Goal: Task Accomplishment & Management: Use online tool/utility

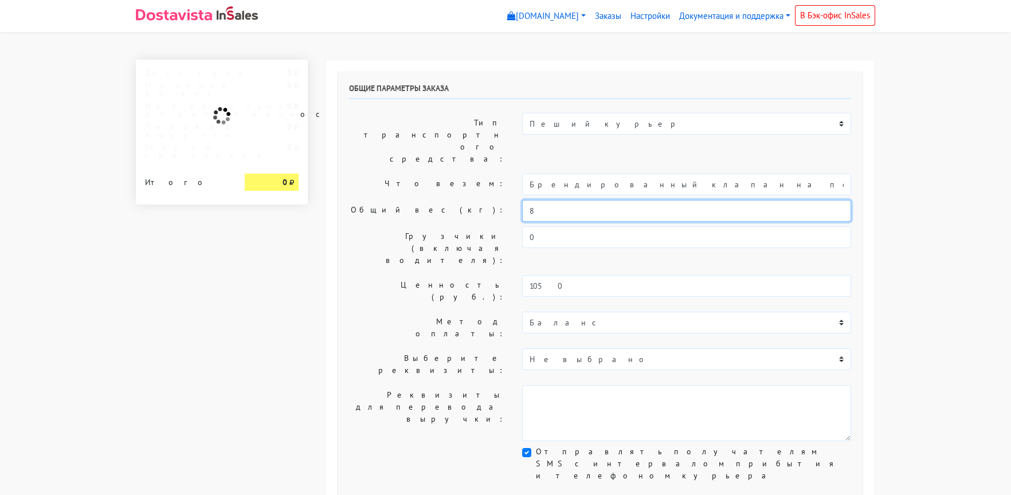
drag, startPoint x: 541, startPoint y: 177, endPoint x: 484, endPoint y: 177, distance: 57.3
click at [484, 200] on div "Общий вес (кг): 8" at bounding box center [599, 211] width 519 height 22
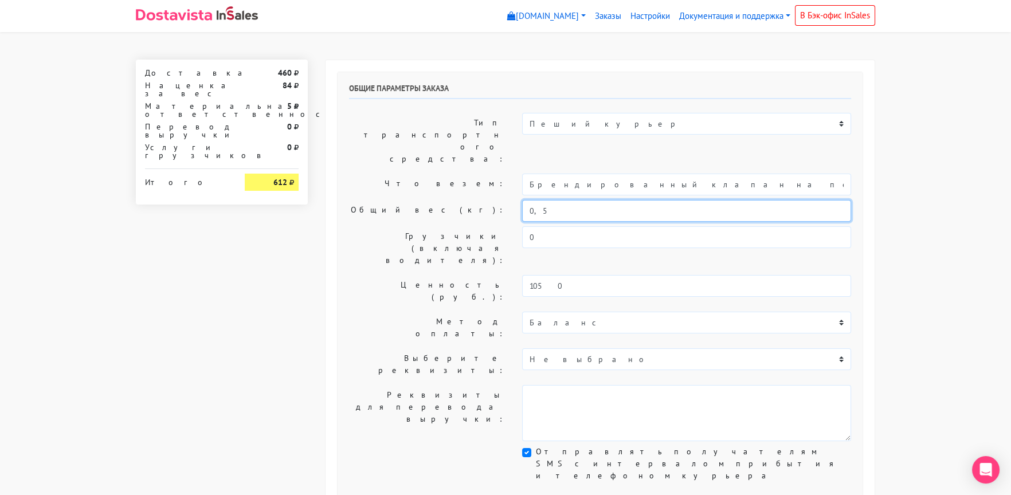
type input "0,5"
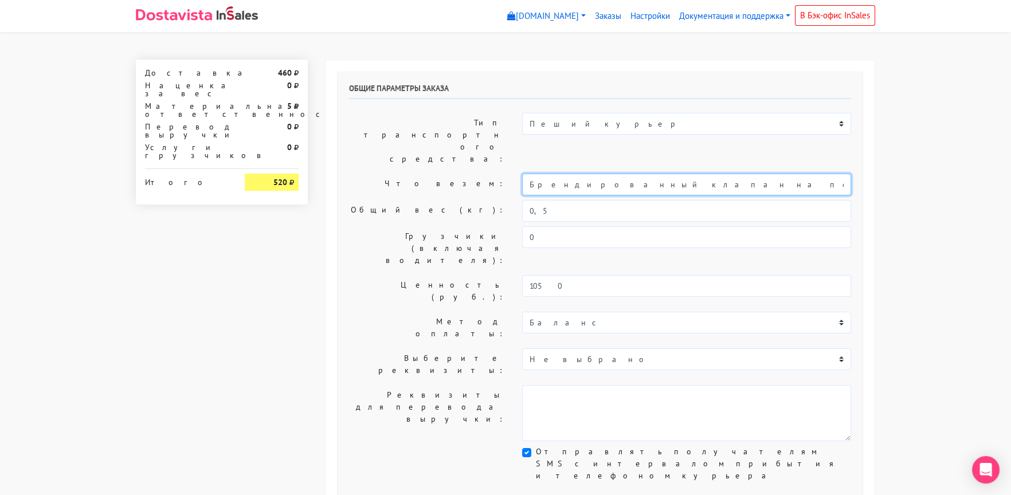
drag, startPoint x: 634, startPoint y: 151, endPoint x: 501, endPoint y: 158, distance: 132.6
click at [506, 174] on div "Что везем: Брендированный клапан на печенье" at bounding box center [599, 185] width 519 height 22
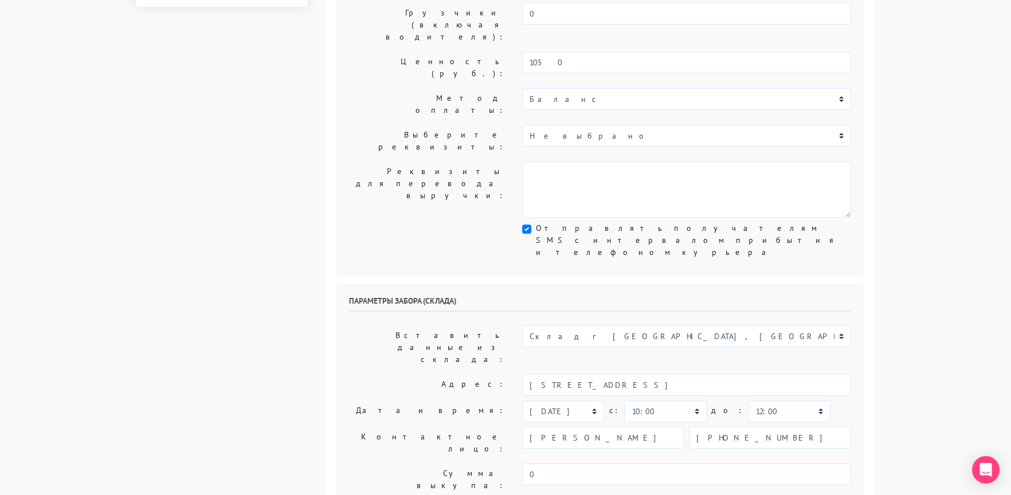
scroll to position [229, 0]
type input "Печенье"
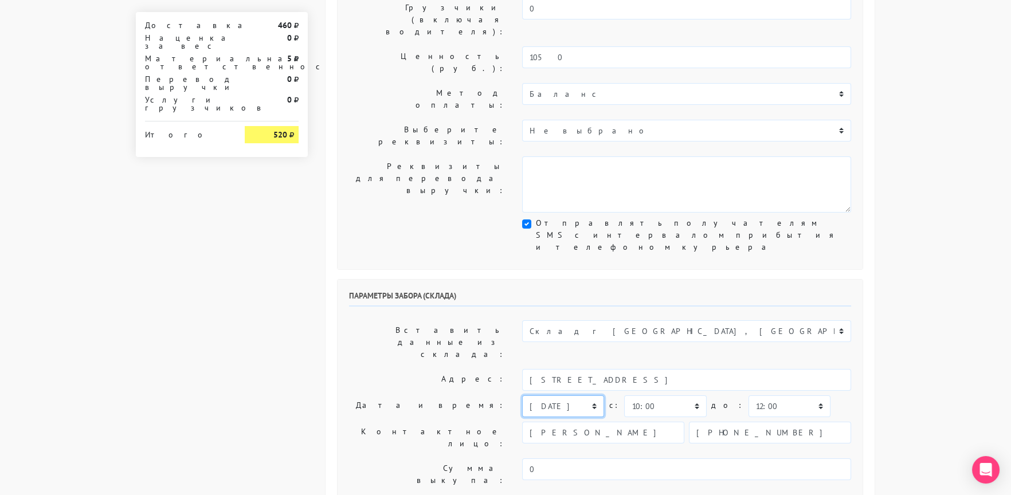
click at [544, 395] on select "[DATE] [DATE] [DATE] [DATE] [DATE] [DATE] [DATE] [DATE] [DATE]" at bounding box center [563, 406] width 82 height 22
select select "[DATE]"
click at [522, 395] on select "[DATE] [DATE] [DATE] [DATE] [DATE] [DATE] [DATE] [DATE] [DATE]" at bounding box center [563, 406] width 82 height 22
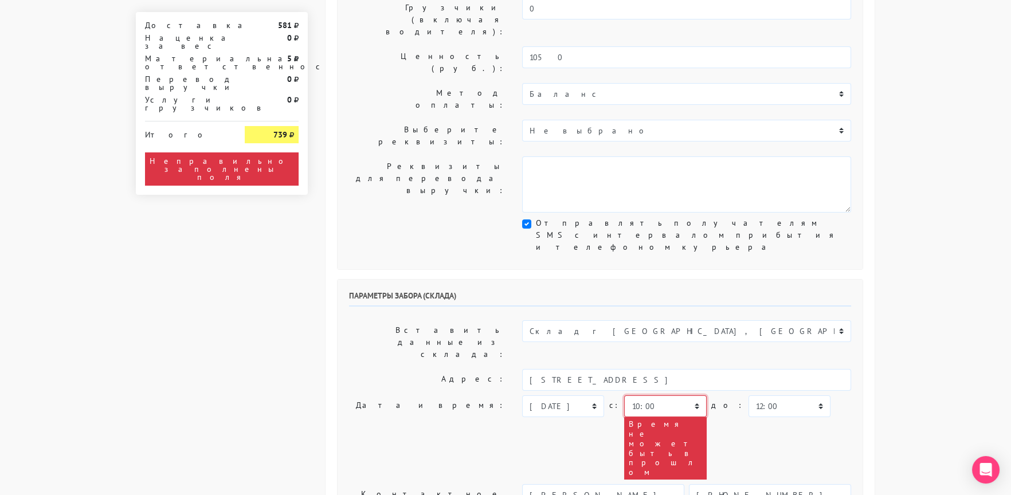
click at [637, 395] on select "00:00 00:30 01:00 01:30 02:00 02:30 03:00 03:30 04:00 04:30 05:00 05:30 06:00 0…" at bounding box center [665, 406] width 82 height 22
select select "13:00"
click at [751, 395] on div "[DATE] [DATE] [DATE] [DATE] [DATE] [DATE] [DATE] [DATE] [DATE] [DATE] c:" at bounding box center [686, 437] width 329 height 84
click at [748, 395] on select "00:00 00:30 01:00 01:30 02:00 02:30 03:00 03:30 04:00 04:30 05:00 05:30 06:00 0…" at bounding box center [789, 406] width 82 height 22
select select "14:00"
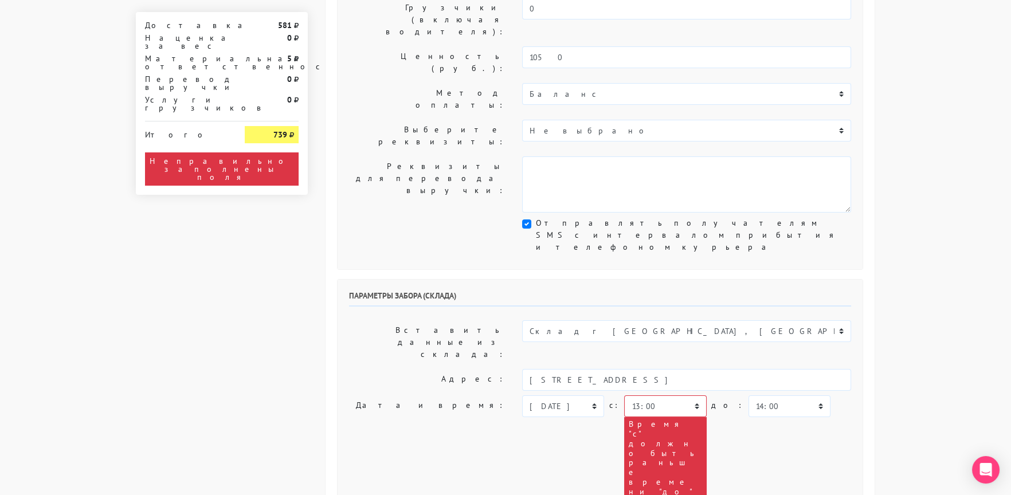
click at [753, 395] on div "[DATE] [DATE] [DATE] [DATE] [DATE] [DATE] [DATE] [DATE] [DATE] [DATE] c:" at bounding box center [686, 446] width 329 height 103
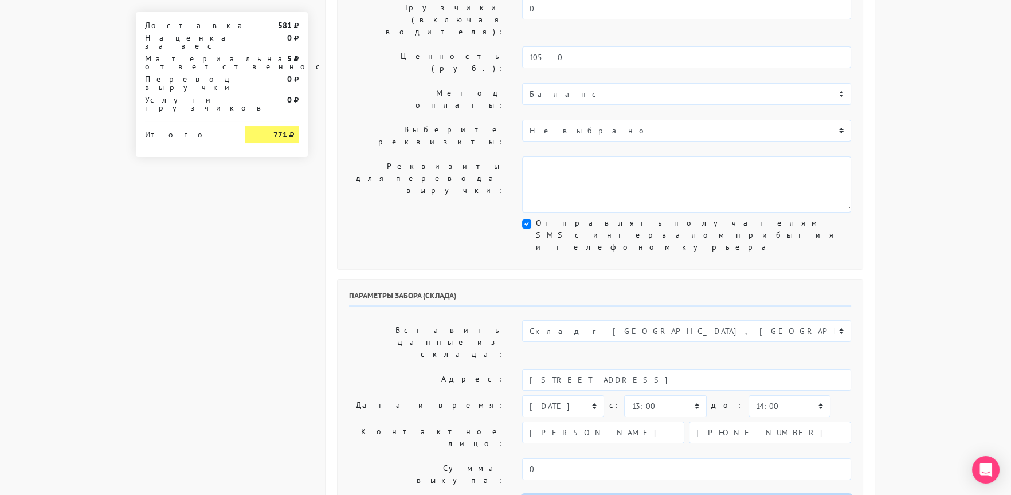
type textarea "Заказ 30651. Как пройти: по [GEOGRAPHIC_DATA] от круга второй поворот во двор. …"
click at [386, 422] on label "Контактное лицо:" at bounding box center [426, 438] width 173 height 32
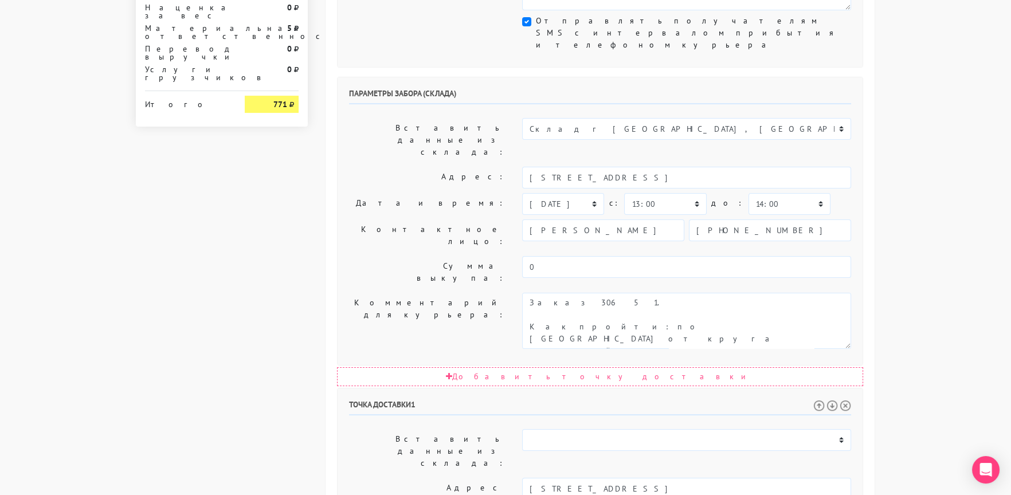
scroll to position [458, 0]
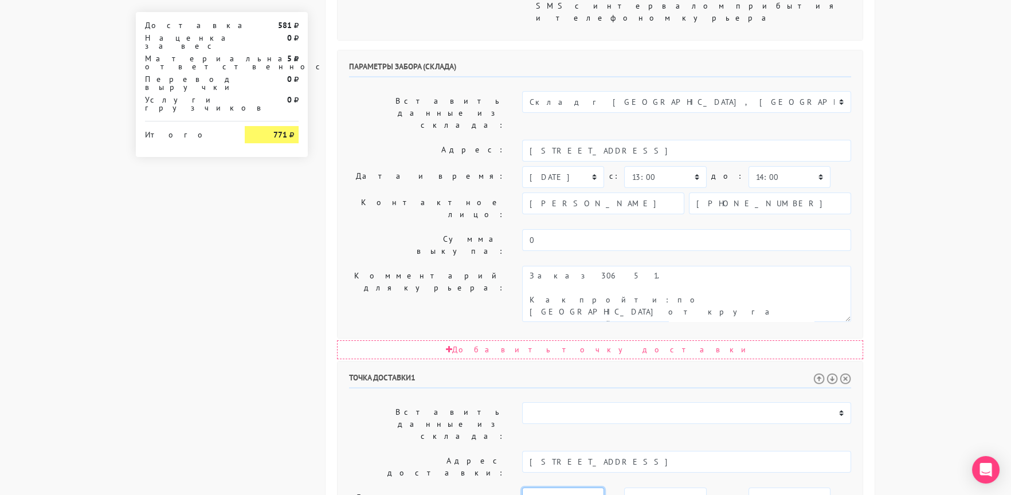
click at [552, 488] on select "[DATE] [DATE] [DATE] [DATE] [DATE] [DATE] [DATE] [DATE] [DATE] [DATE] [DATE] [D…" at bounding box center [563, 499] width 82 height 22
select select "[DATE]"
click at [522, 488] on select "[DATE] [DATE] [DATE] [DATE] [DATE] [DATE] [DATE] [DATE] [DATE] [DATE] [DATE] [D…" at bounding box center [563, 499] width 82 height 22
click at [750, 488] on select "00:00 00:30 01:00 01:30 02:00 02:30 03:00 03:30 04:00 04:30 05:00 05:30 06:00 0…" at bounding box center [789, 499] width 82 height 22
select select "15:00"
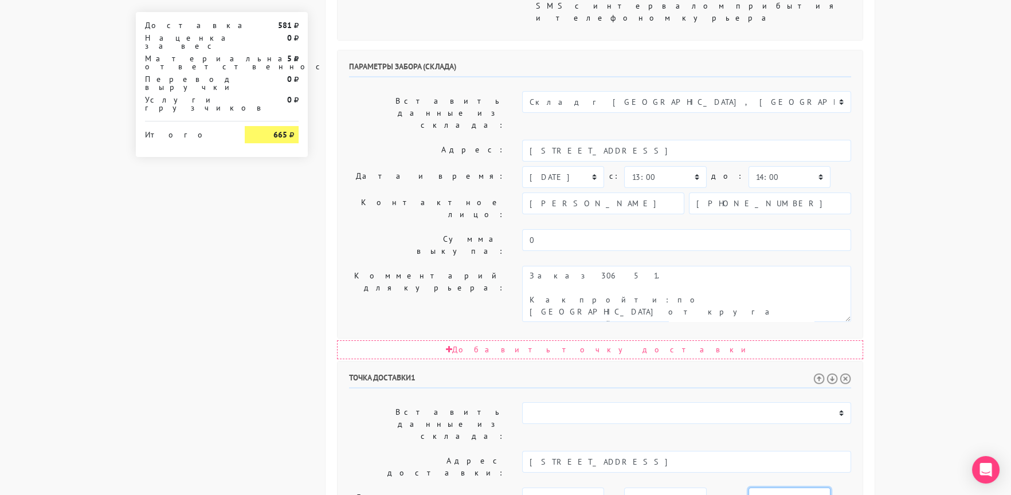
click at [748, 488] on select "00:00 00:30 01:00 01:30 02:00 02:30 03:00 03:30 04:00 04:30 05:00 05:30 06:00 0…" at bounding box center [789, 499] width 82 height 22
drag, startPoint x: 741, startPoint y: 363, endPoint x: 773, endPoint y: 417, distance: 61.9
type textarea "Прошу позвонить получателю перед выездом - обязательно."
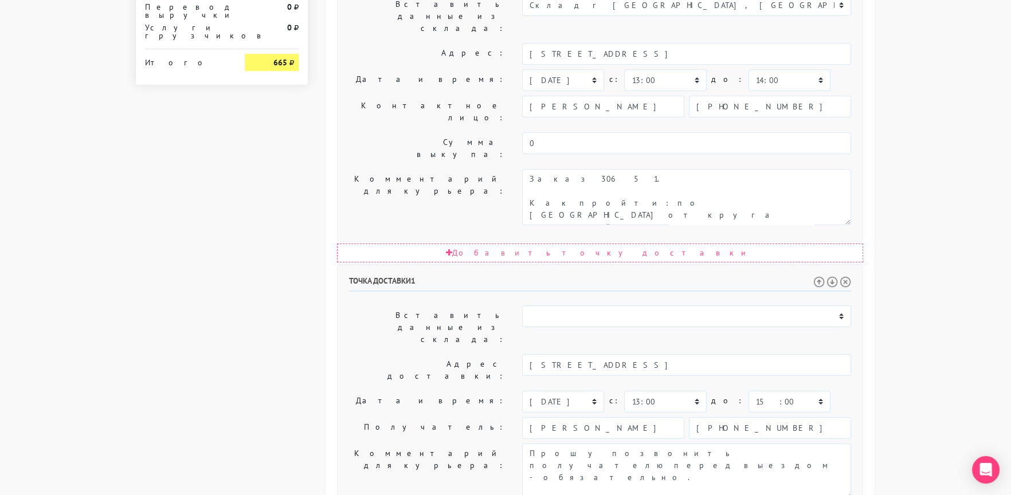
scroll to position [560, 0]
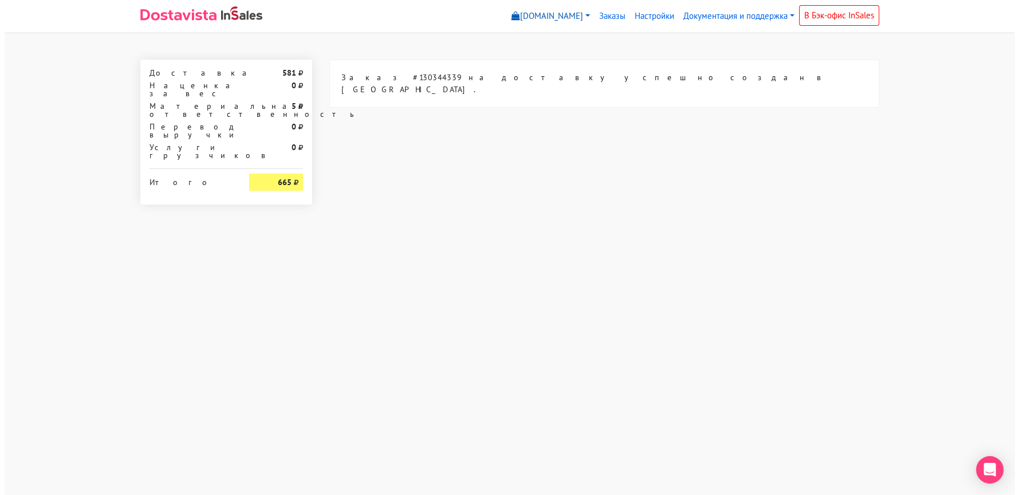
scroll to position [0, 0]
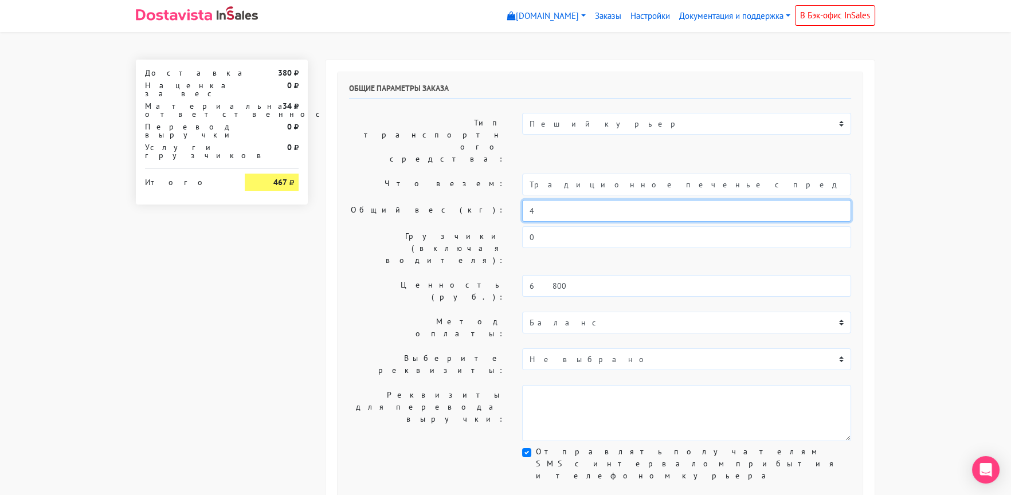
drag, startPoint x: 514, startPoint y: 175, endPoint x: 498, endPoint y: 175, distance: 16.0
click at [498, 200] on div "Общий вес (кг): 4" at bounding box center [599, 211] width 519 height 22
type input "2"
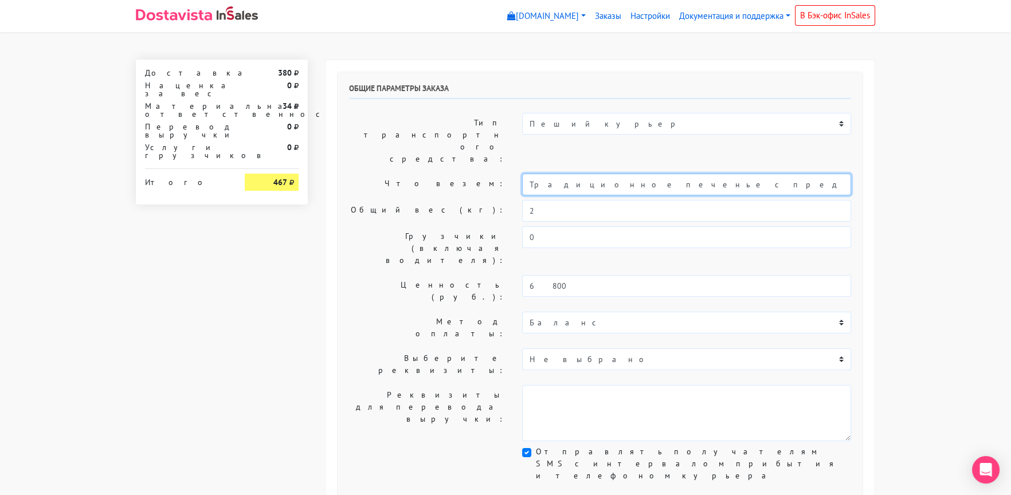
drag, startPoint x: 586, startPoint y: 152, endPoint x: 425, endPoint y: 148, distance: 160.5
click at [427, 174] on div "Что везем: Традиционное печенье с предсказаниями (Текст на заказ)" at bounding box center [599, 185] width 519 height 22
type input "Печенье с предсказаниями (Текст на заказ)"
click at [400, 200] on label "Общий вес (кг):" at bounding box center [426, 211] width 173 height 22
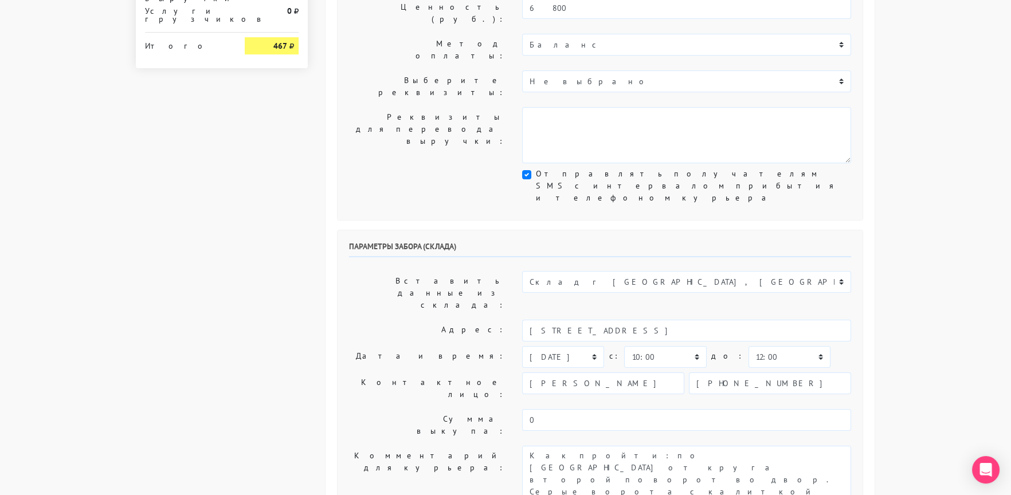
scroll to position [286, 0]
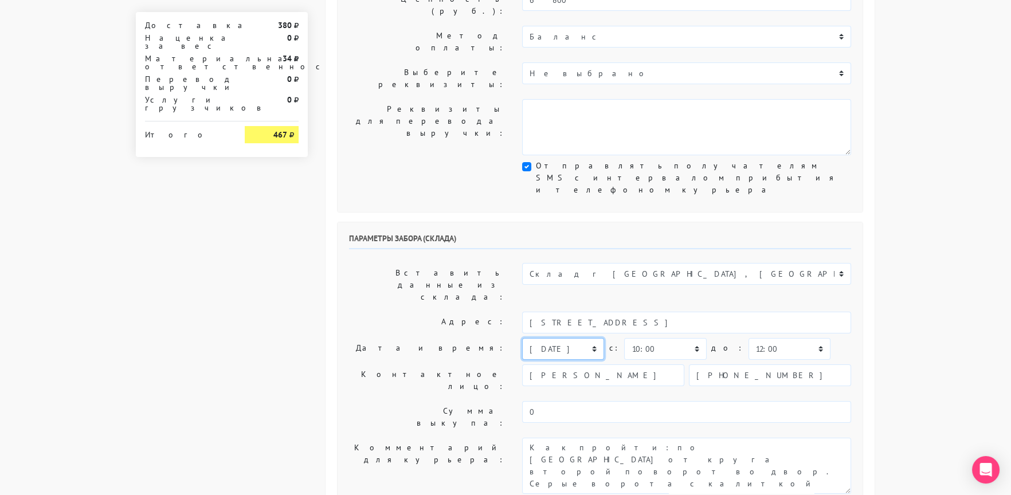
click at [555, 338] on select "[DATE] [DATE] [DATE] [DATE] [DATE] [DATE] [DATE] [DATE] [DATE]" at bounding box center [563, 349] width 82 height 22
click at [658, 338] on select "00:00 00:30 01:00 01:30 02:00 02:30 03:00 03:30 04:00 04:30 05:00 05:30 06:00 0…" at bounding box center [665, 349] width 82 height 22
select select "14:00"
click at [752, 338] on select "00:00 00:30 01:00 01:30 02:00 02:30 03:00 03:30 04:00 04:30 05:00 05:30 06:00 0…" at bounding box center [789, 349] width 82 height 22
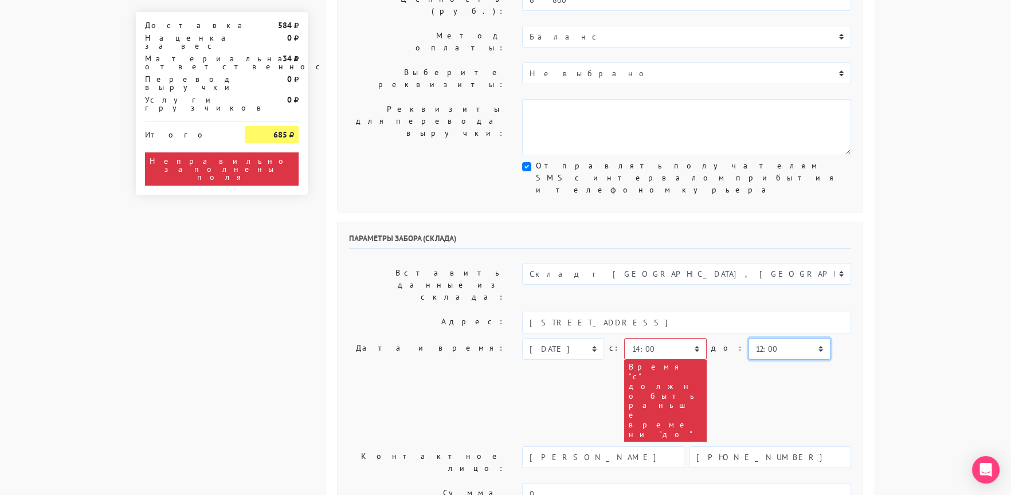
select select "16:00"
click at [860, 243] on div "Параметры забора (склада) Вставить данные из склада: Склад г Москва, Россия Адр…" at bounding box center [600, 406] width 525 height 369
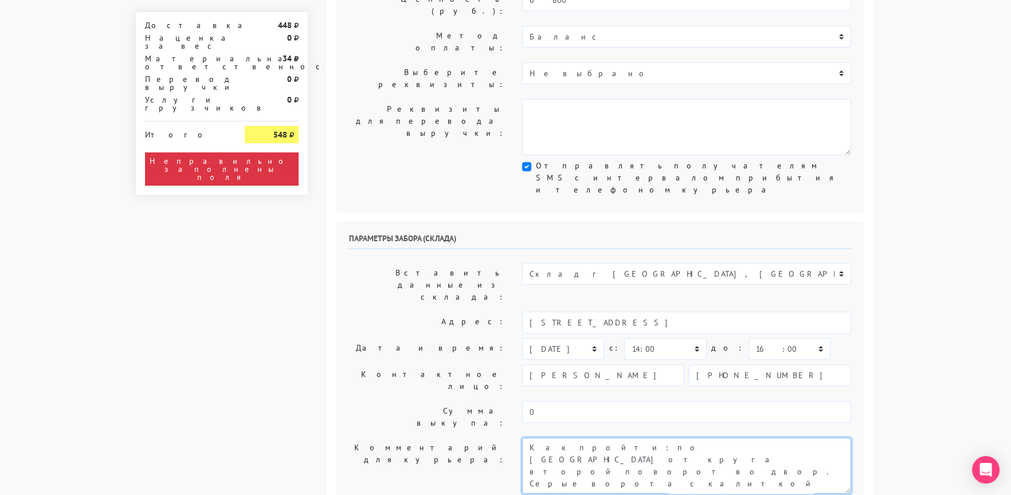
click at [530, 438] on textarea "Как пройти: по [GEOGRAPHIC_DATA] от круга второй поворот во двор. Серые ворота …" at bounding box center [686, 466] width 329 height 56
type textarea "Заказ 30050. Как пройти: по улице Кавказский бульвар от круга второй поворот во…"
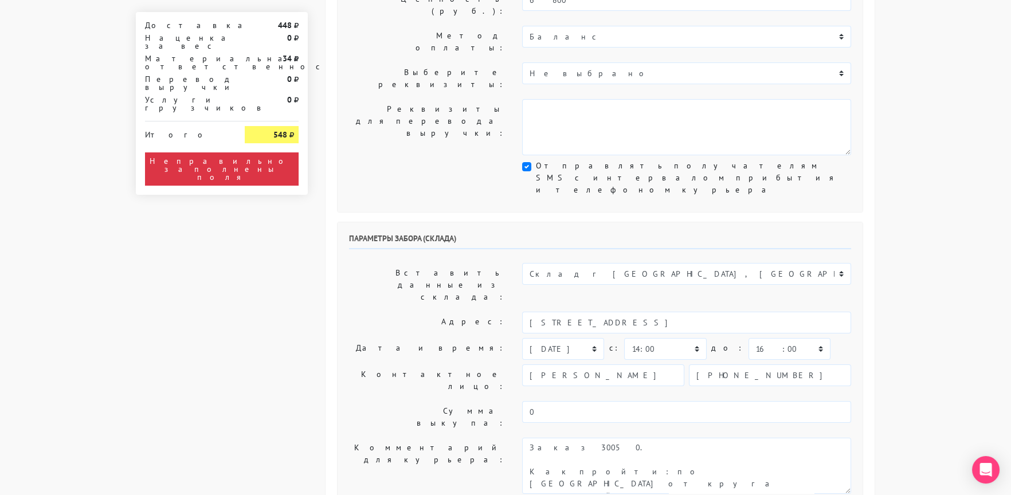
click at [366, 364] on label "Контактное лицо:" at bounding box center [426, 380] width 173 height 32
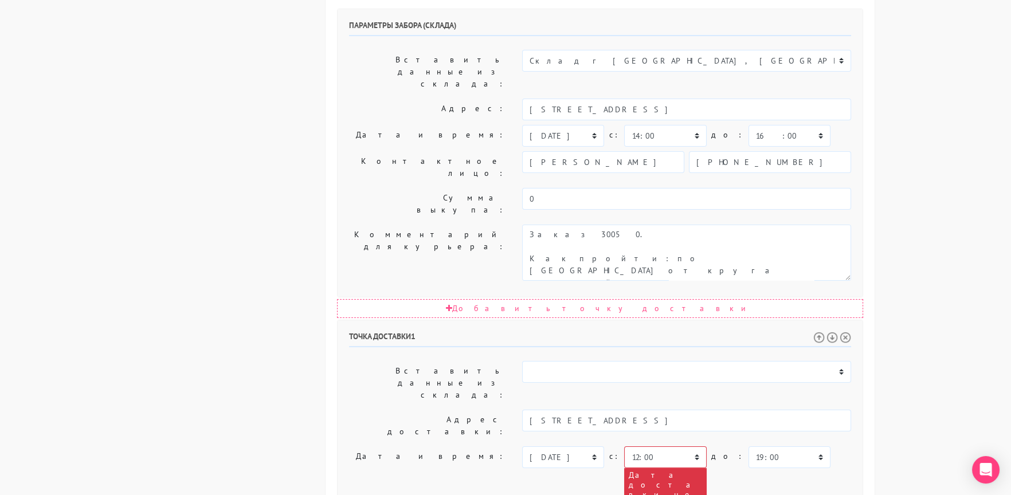
scroll to position [515, 0]
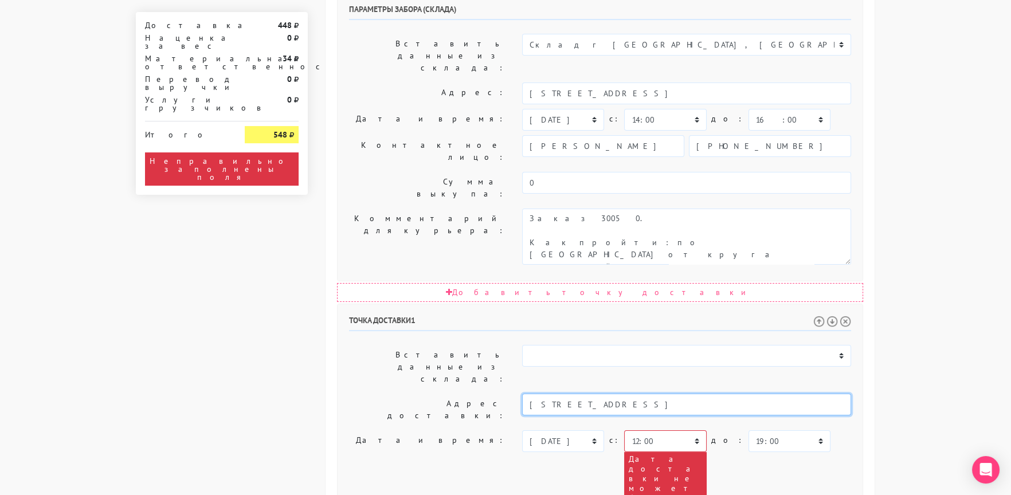
click at [633, 394] on input "Москва, ул. Садовническая, д.3, эт 6, комната 17" at bounding box center [686, 405] width 329 height 22
drag, startPoint x: 696, startPoint y: 347, endPoint x: 709, endPoint y: 392, distance: 47.1
paste textarea "Москва, ул. Садовническая, д.3, эт 6, комната 17"
type textarea "Прошу позвонить получателю перед выездом. До 19.00 .Москва, ул. Садовническая, …"
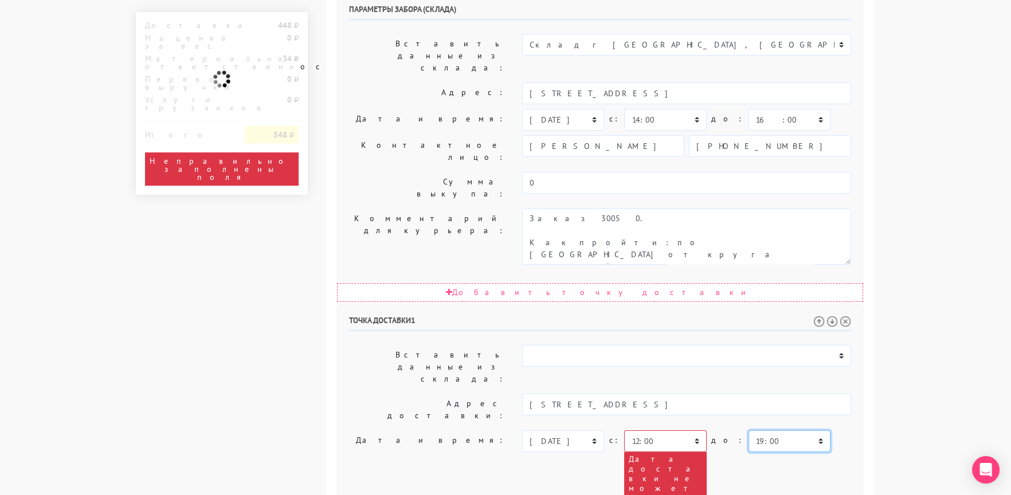
click at [748, 430] on select "00:00 00:30 01:00 01:30 02:00 02:30 03:00 03:30 04:00 04:30 05:00 05:30 06:00 0…" at bounding box center [789, 441] width 82 height 22
select select "18:30"
click at [748, 430] on select "00:00 00:30 01:00 01:30 02:00 02:30 03:00 03:30 04:00 04:30 05:00 05:30 06:00 0…" at bounding box center [789, 441] width 82 height 22
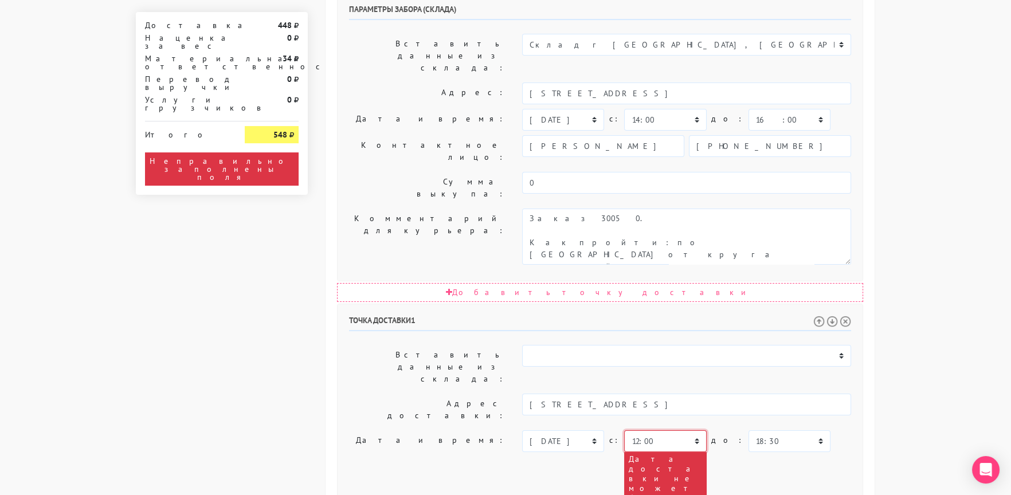
click at [657, 430] on select "00:00 00:30 01:00 01:30 02:00 02:30 03:00 03:30 04:00 04:30 05:00 05:30 06:00 0…" at bounding box center [665, 441] width 82 height 22
select select "14:00"
click at [394, 430] on label "Дата и время:" at bounding box center [426, 501] width 173 height 142
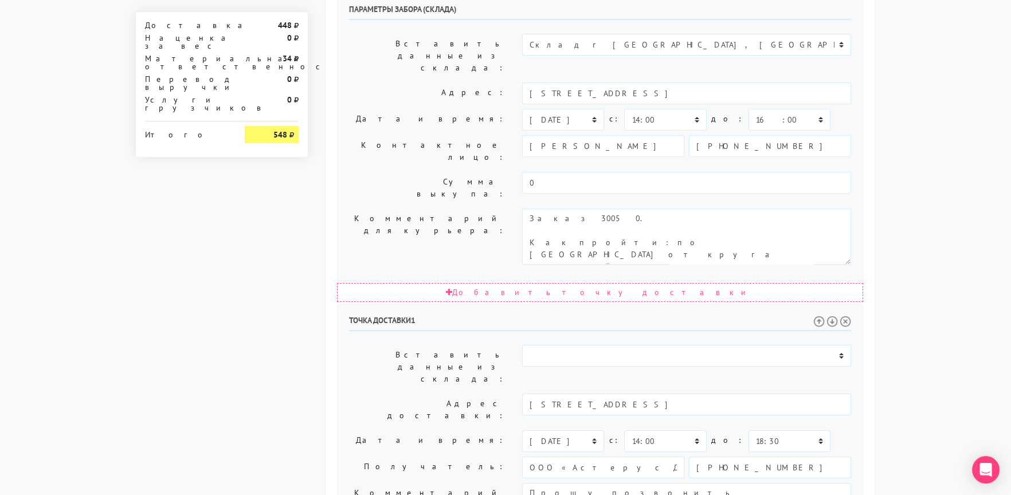
drag, startPoint x: 706, startPoint y: 227, endPoint x: 754, endPoint y: 233, distance: 48.4
click at [754, 394] on input "Москва, ул. Садовническая, д.3, эт 6, комната 17" at bounding box center [686, 405] width 329 height 22
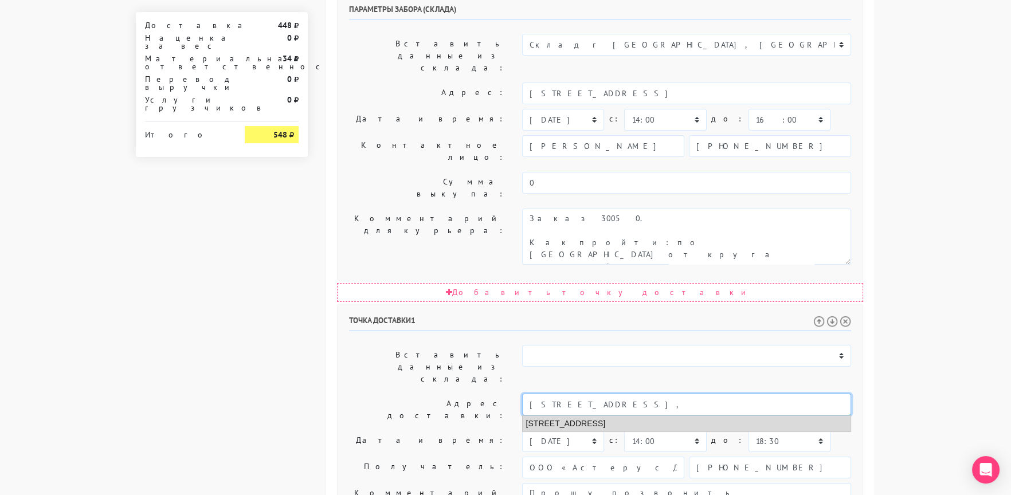
click at [662, 416] on li "Москва, Садовническая улица, 3" at bounding box center [687, 423] width 328 height 15
type input "Москва, Садовническая улица, 3"
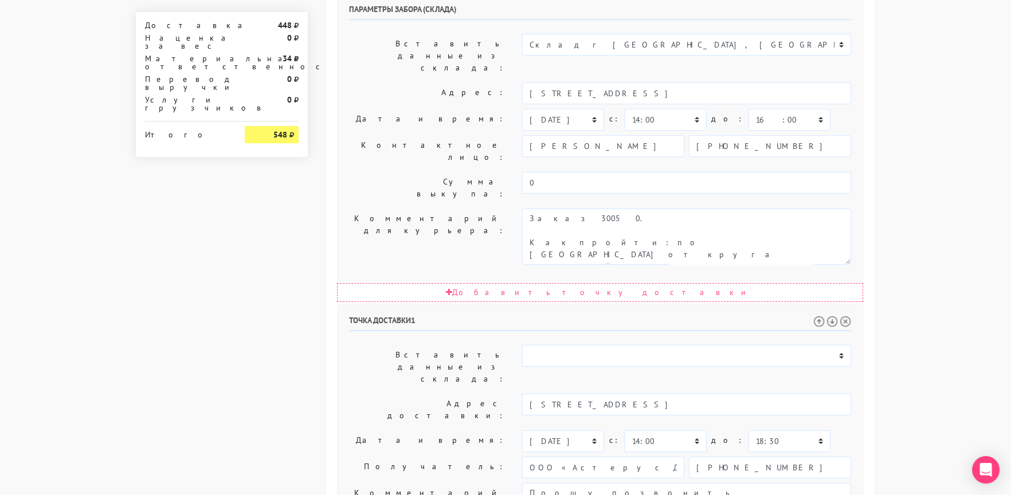
click at [379, 457] on label "Получатель:" at bounding box center [426, 468] width 173 height 22
